Goal: Task Accomplishment & Management: Use online tool/utility

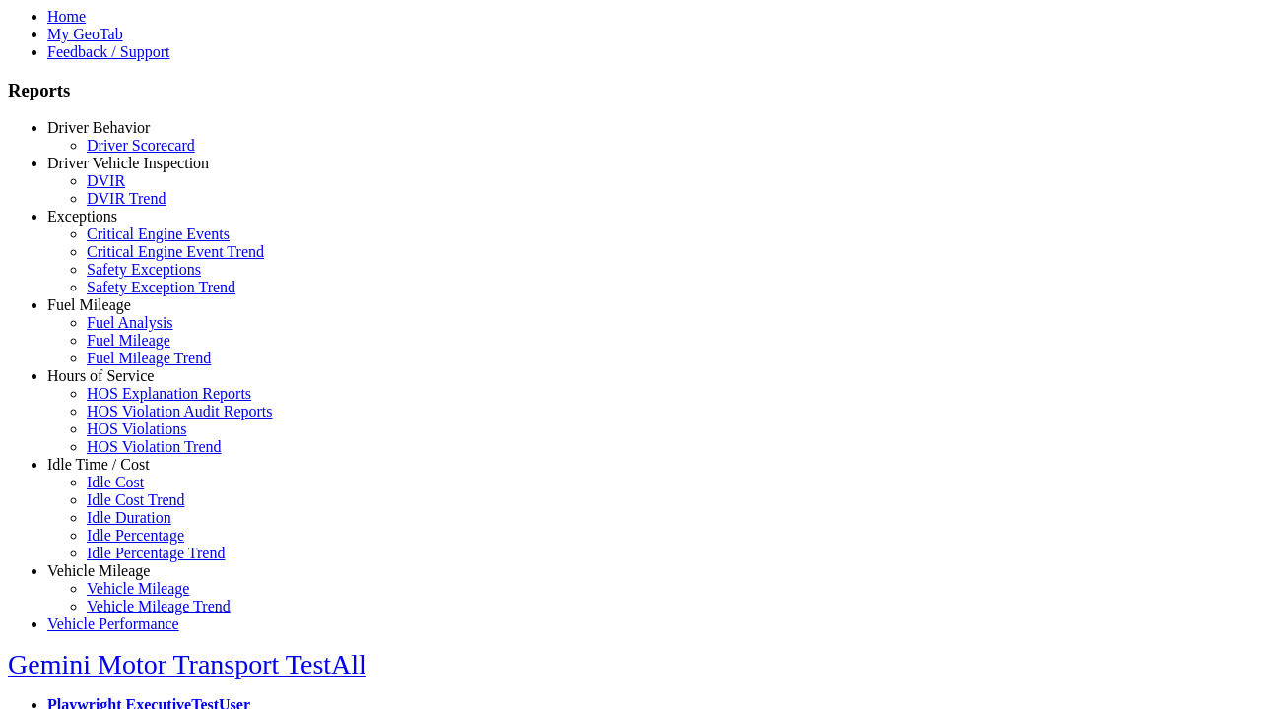
click at [113, 473] on link "Idle Time / Cost" at bounding box center [98, 464] width 102 height 17
click at [128, 490] on link "Idle Cost" at bounding box center [115, 482] width 57 height 17
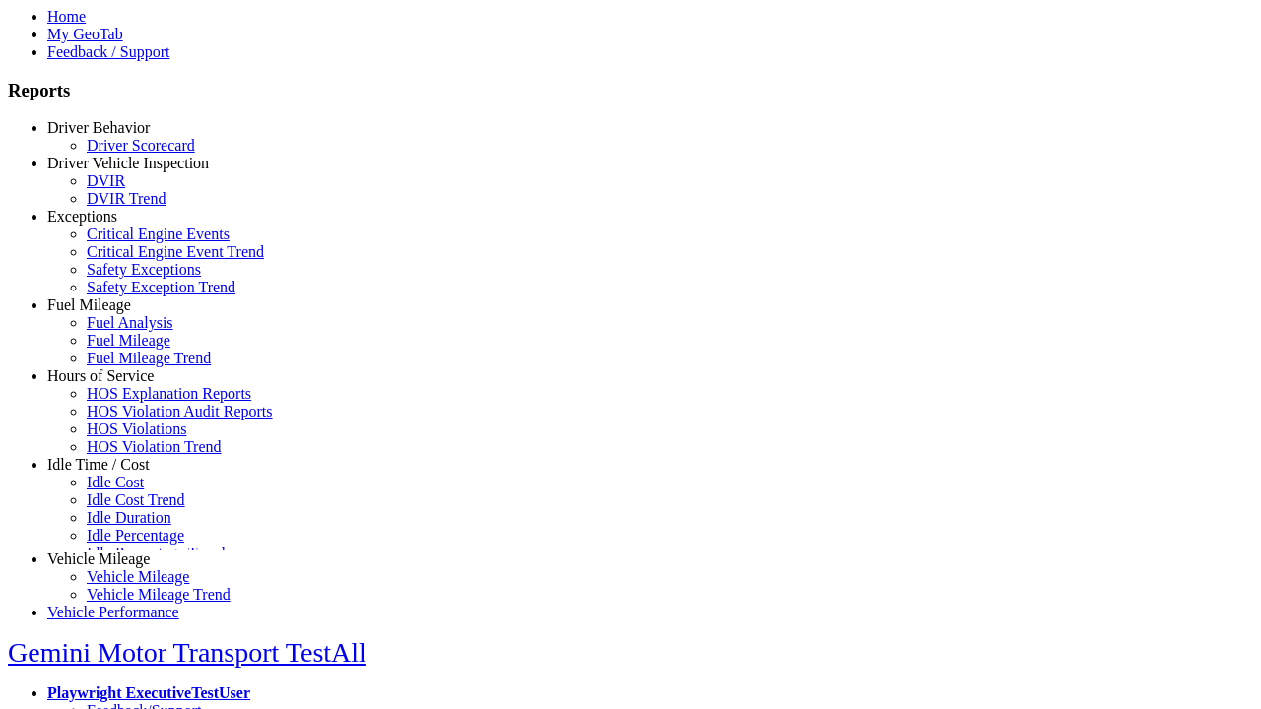
scroll to position [17, 0]
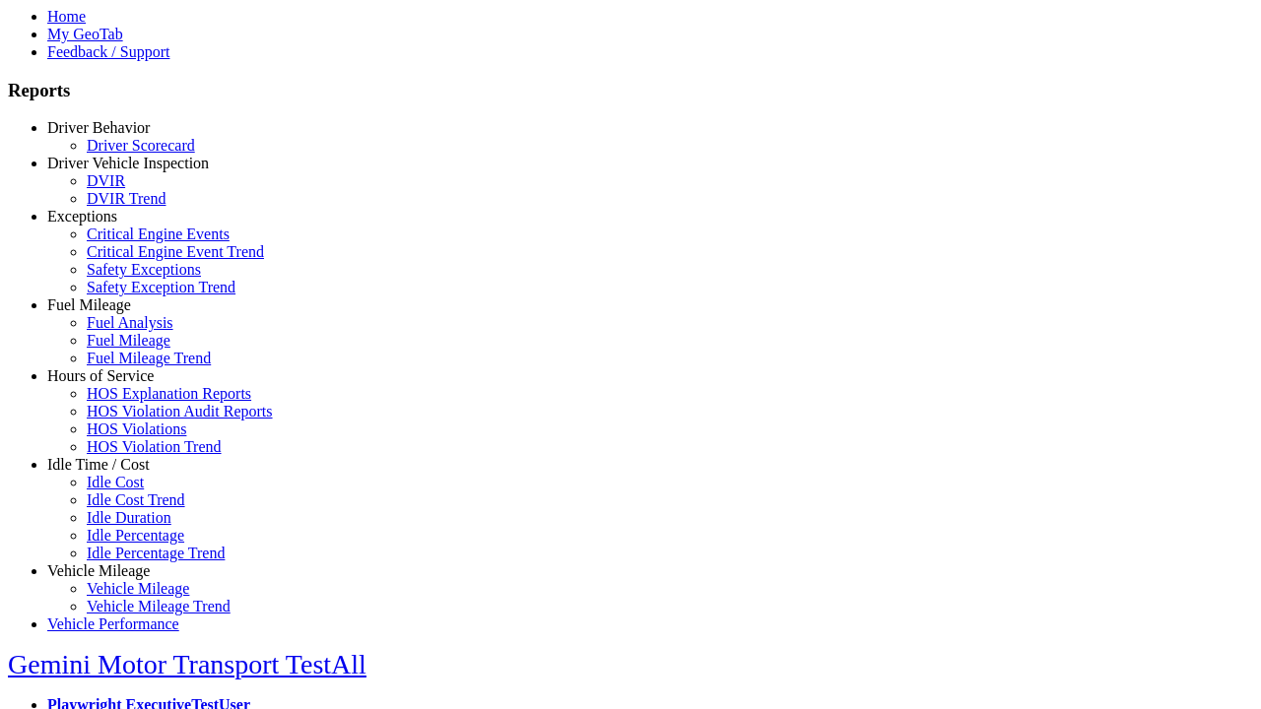
select select
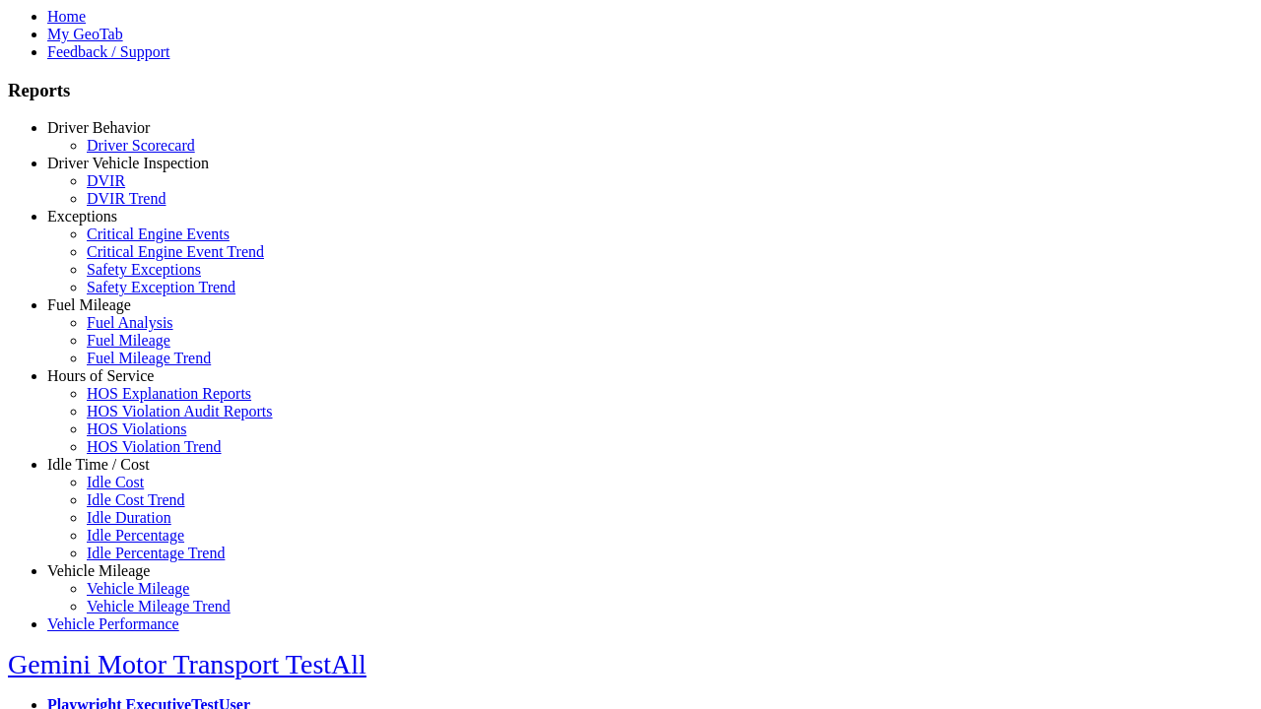
select select
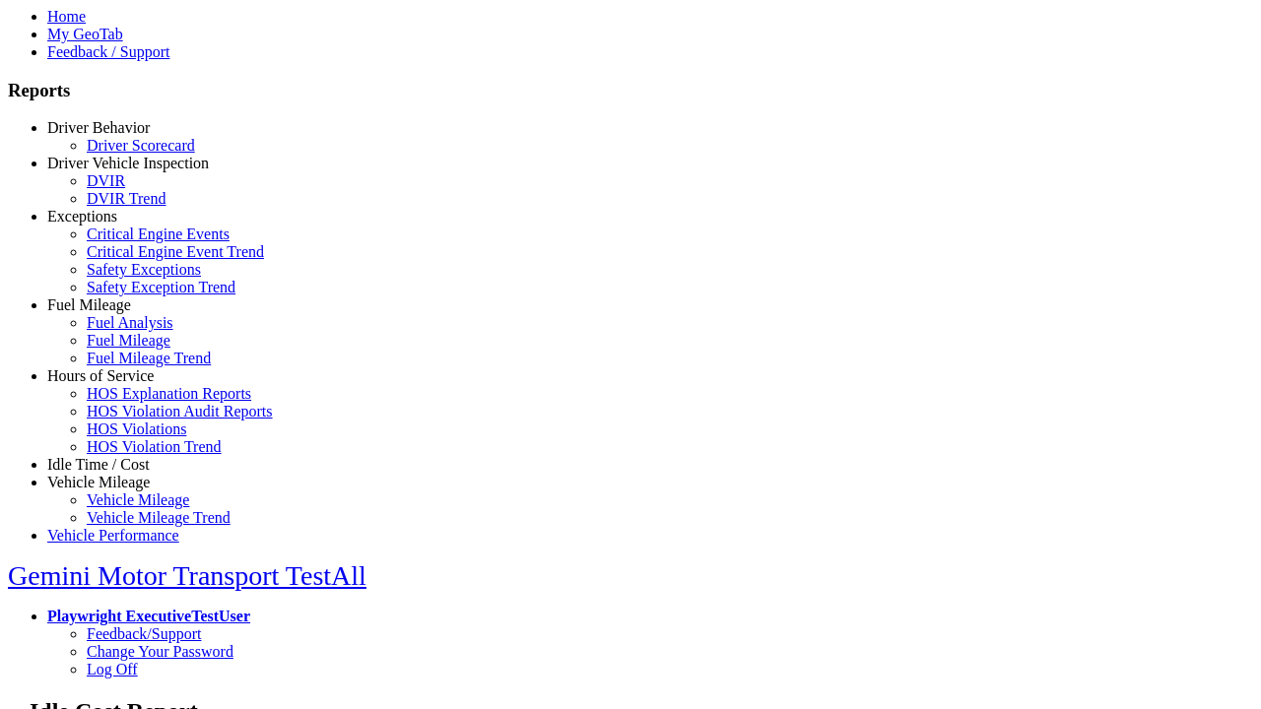
type input "*********"
